Goal: Information Seeking & Learning: Learn about a topic

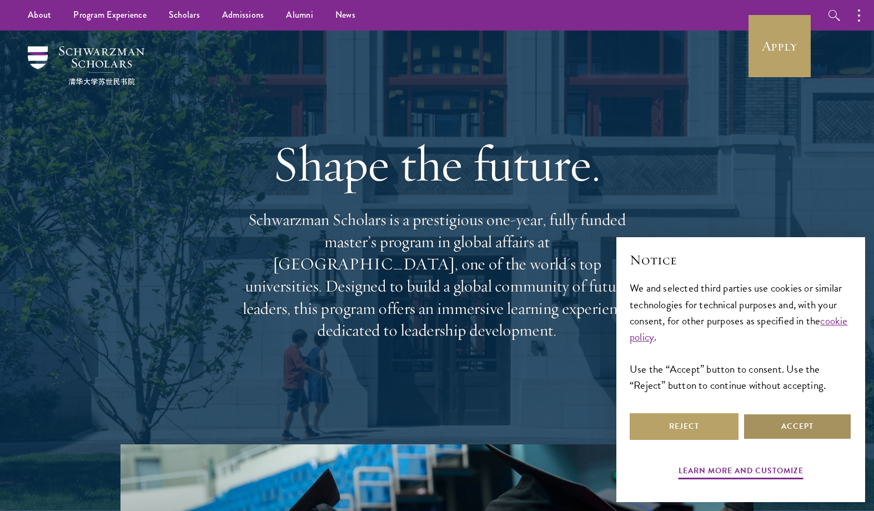
click at [765, 432] on button "Accept" at bounding box center [797, 426] width 109 height 27
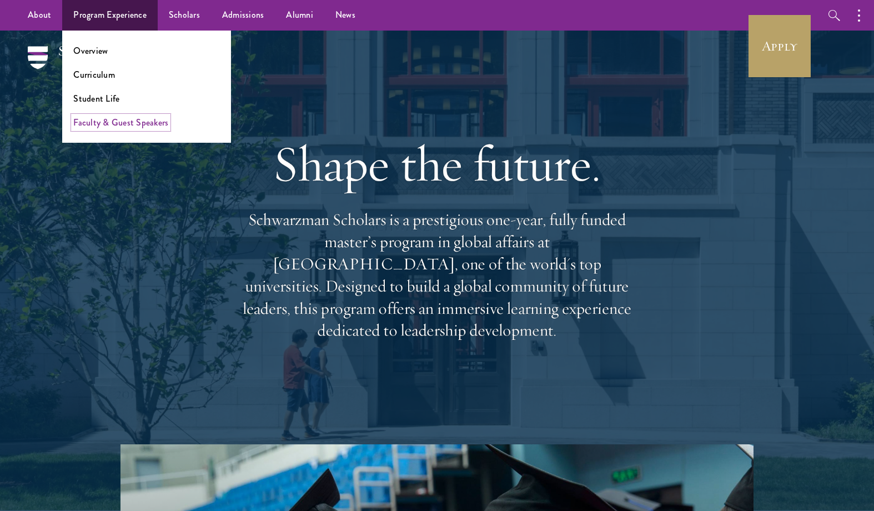
click at [112, 123] on link "Faculty & Guest Speakers" at bounding box center [120, 122] width 95 height 13
